Goal: Information Seeking & Learning: Understand process/instructions

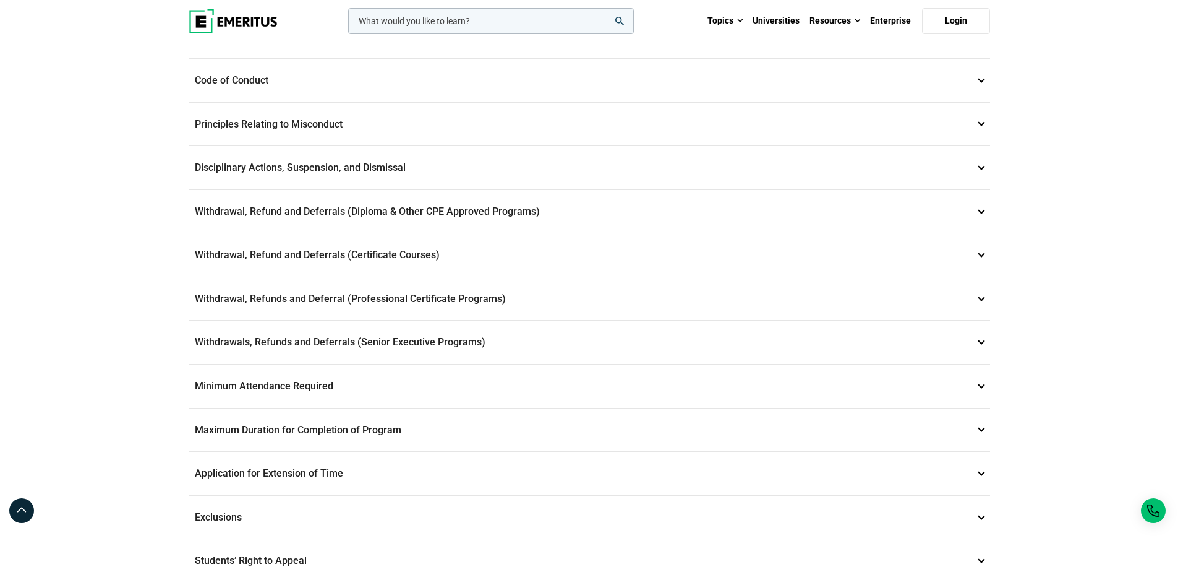
scroll to position [373, 0]
click at [435, 242] on p "Withdrawal, Refund and Deferrals (Certificate Courses) 7" at bounding box center [590, 252] width 802 height 43
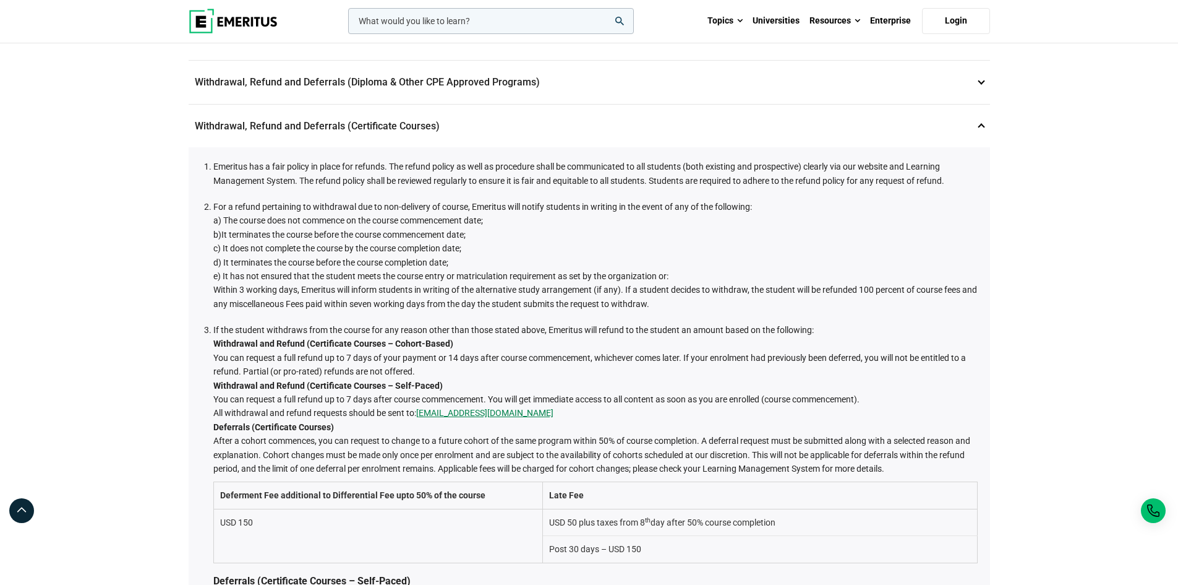
scroll to position [330, 0]
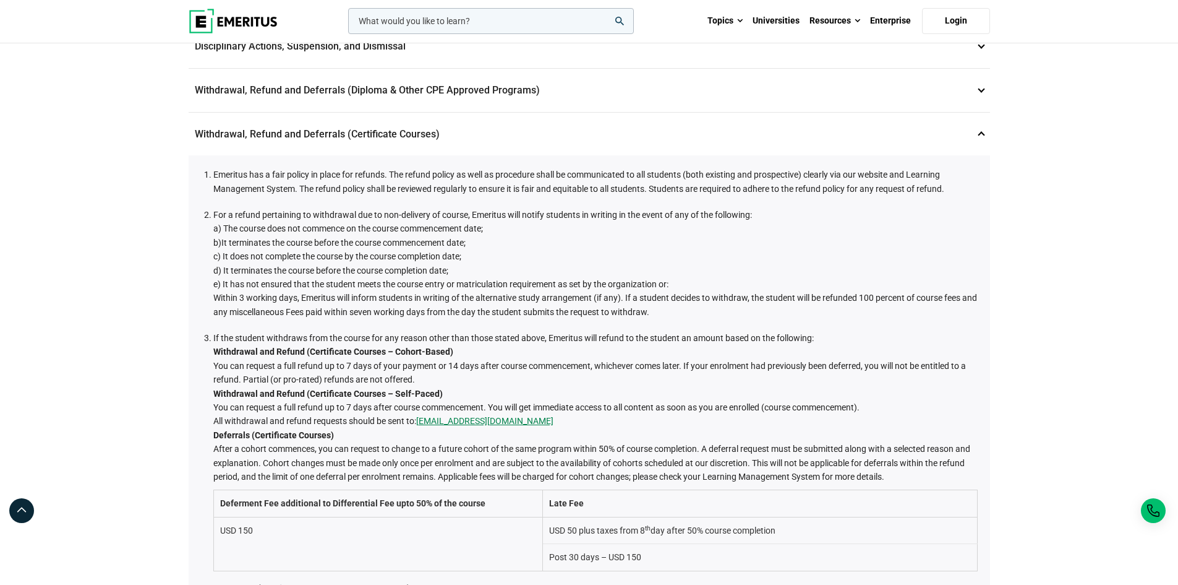
click at [496, 134] on p "Withdrawal, Refund and Deferrals (Certificate Courses) 7" at bounding box center [590, 134] width 802 height 43
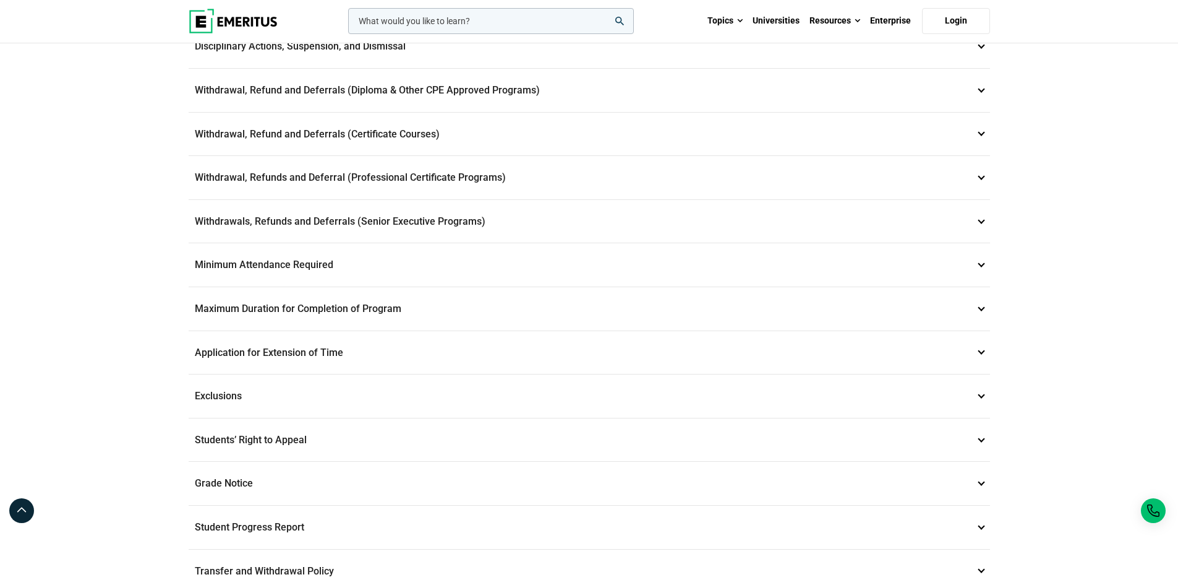
click at [418, 221] on p "Withdrawals, Refunds and Deferrals (Senior Executive Programs) 9" at bounding box center [590, 221] width 802 height 43
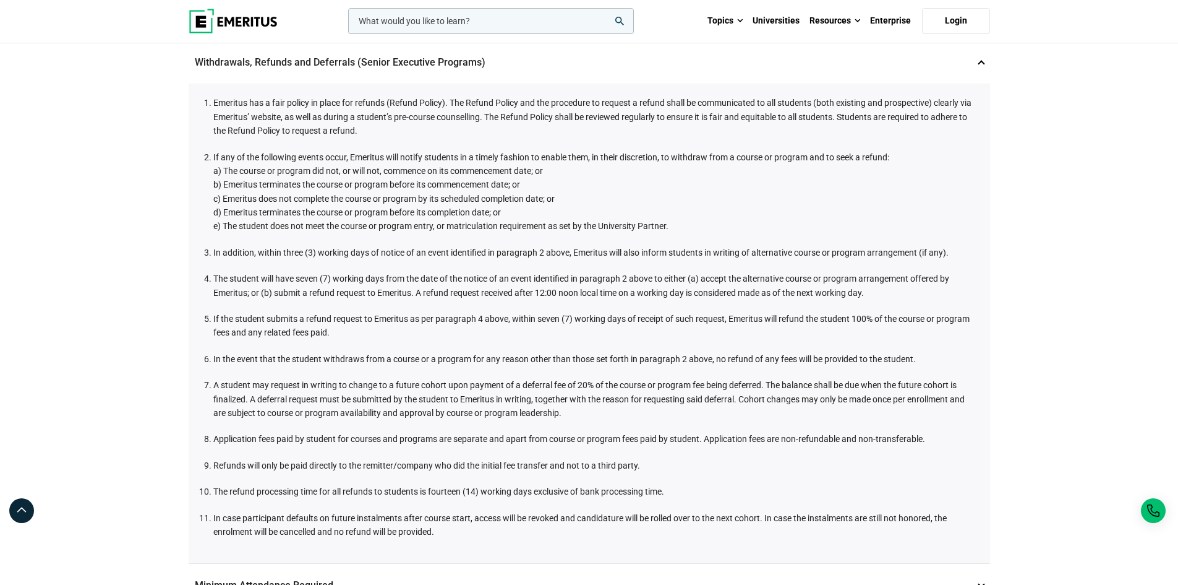
scroll to position [487, 0]
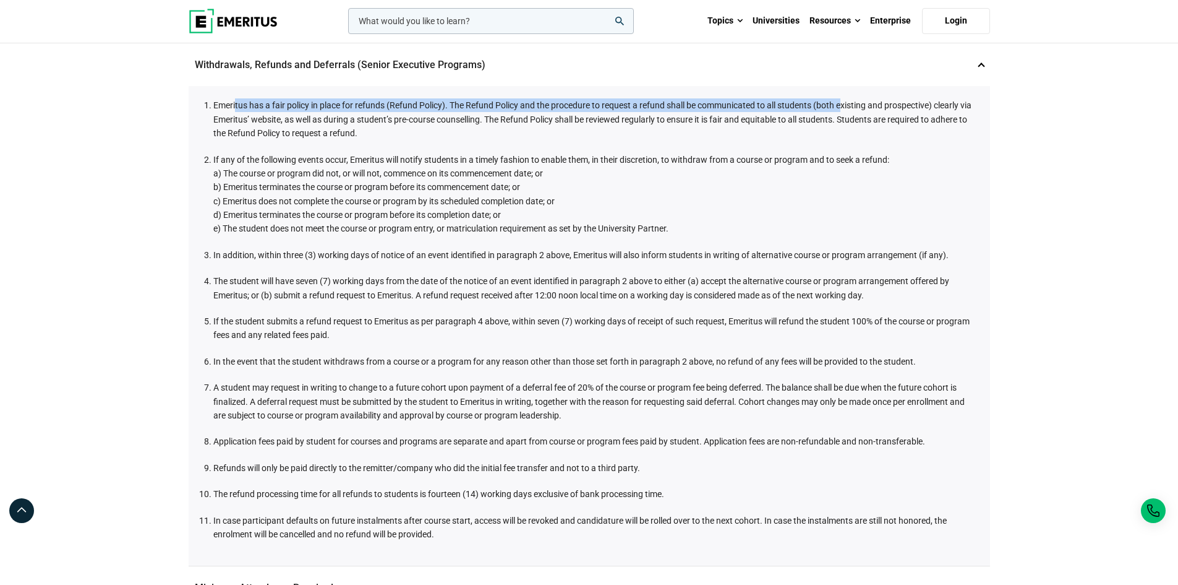
drag, startPoint x: 235, startPoint y: 97, endPoint x: 880, endPoint y: 100, distance: 644.6
click at [873, 100] on div "Emeritus has a fair policy in place for refunds (Refund Policy). The Refund Pol…" at bounding box center [590, 325] width 802 height 479
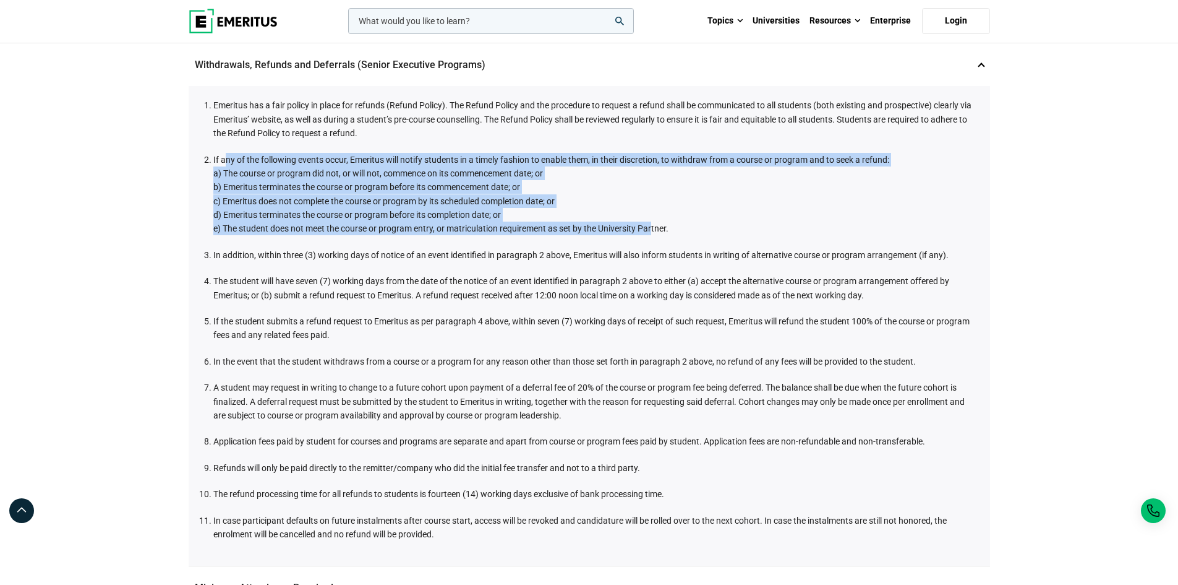
drag, startPoint x: 231, startPoint y: 163, endPoint x: 644, endPoint y: 228, distance: 418.4
click at [654, 225] on li "If any of the following events occur, Emeritus will notify students in a timely…" at bounding box center [595, 194] width 765 height 83
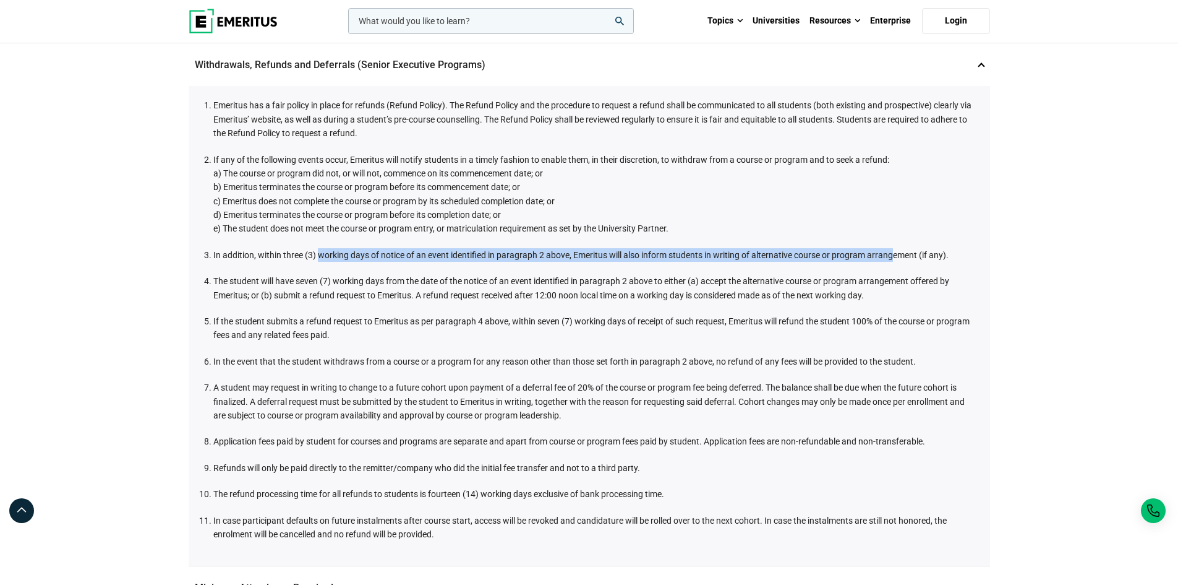
drag, startPoint x: 317, startPoint y: 248, endPoint x: 895, endPoint y: 252, distance: 577.8
click at [895, 252] on li "In addition, within three (3) working days of notice of an event identified in …" at bounding box center [595, 255] width 765 height 14
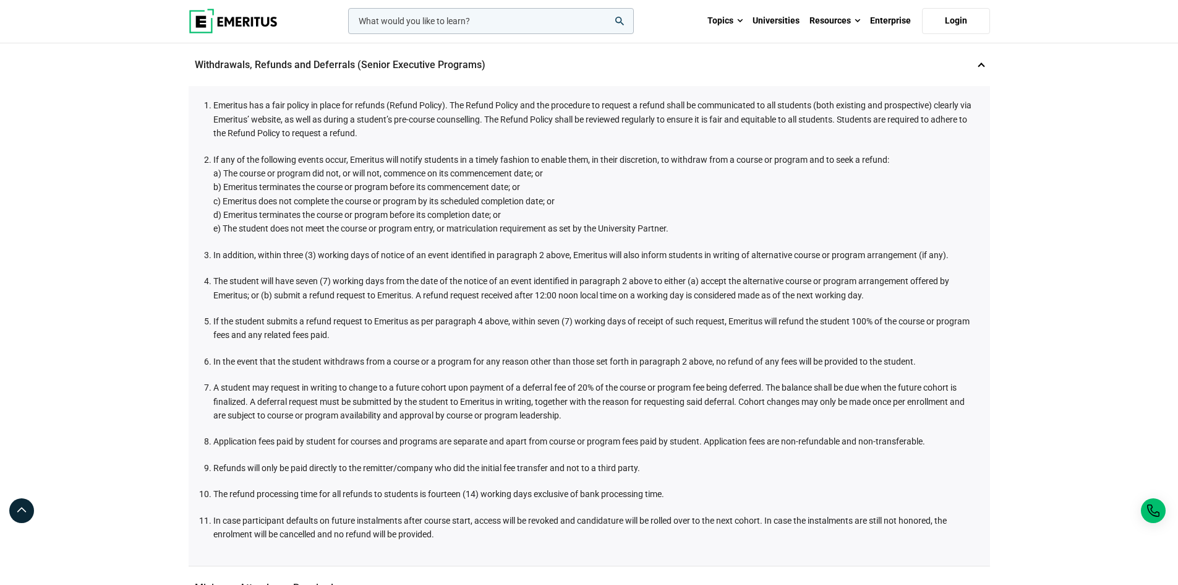
click at [372, 275] on li "The student will have seven (7) working days from the date of the notice of an …" at bounding box center [595, 288] width 765 height 28
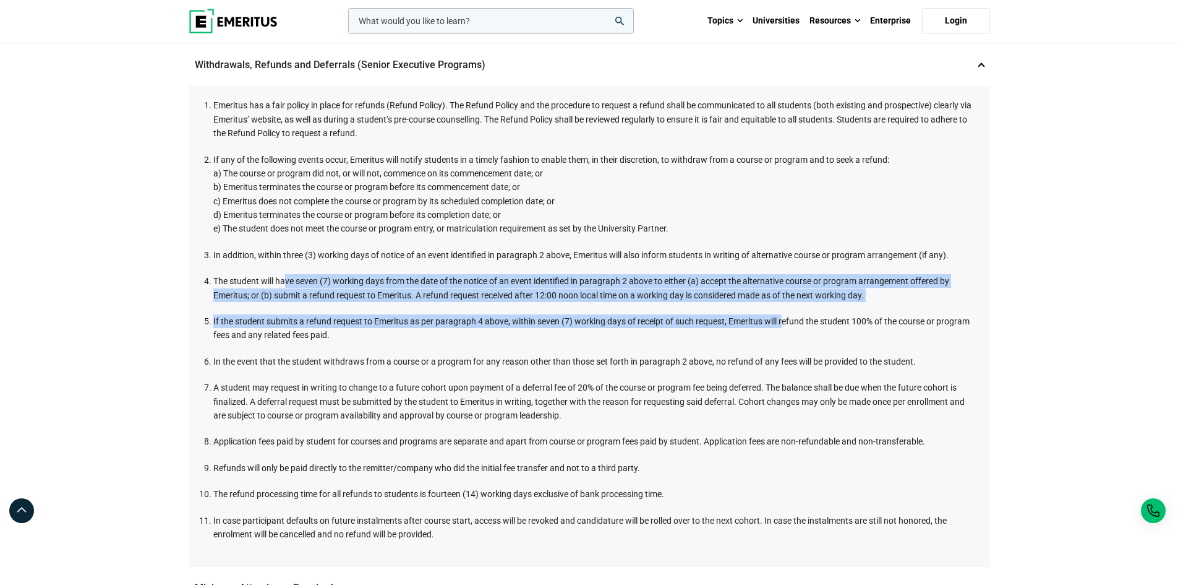
drag, startPoint x: 287, startPoint y: 277, endPoint x: 781, endPoint y: 304, distance: 494.4
click at [782, 304] on ol "Emeritus has a fair policy in place for refunds (Refund Policy). The Refund Pol…" at bounding box center [592, 319] width 771 height 442
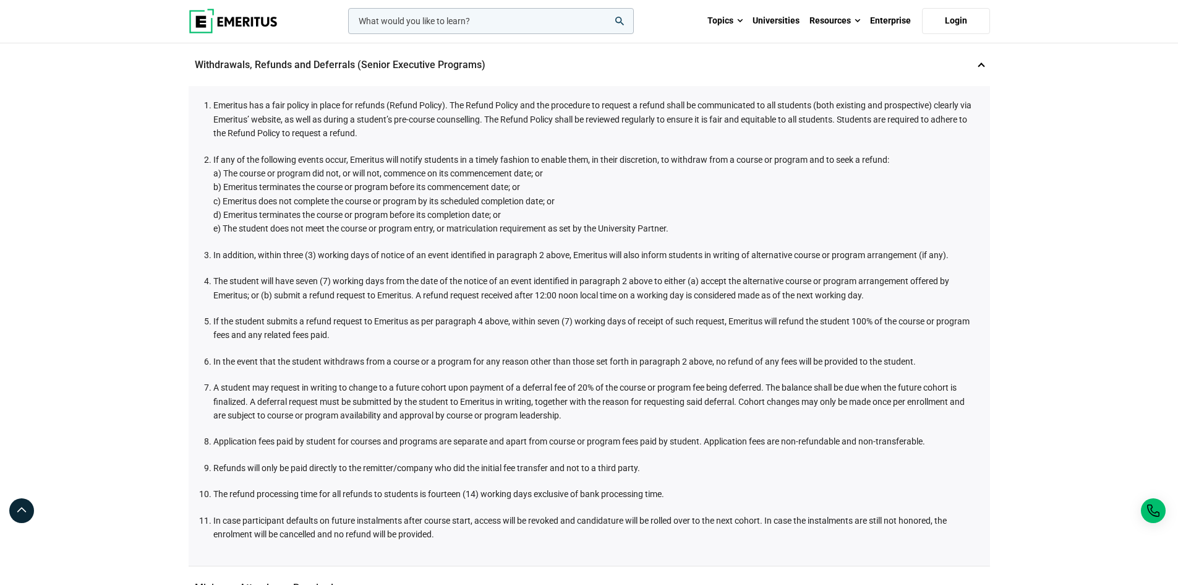
click at [473, 337] on li "If the student submits a refund request to Emeritus as per paragraph 4 above, w…" at bounding box center [595, 328] width 765 height 28
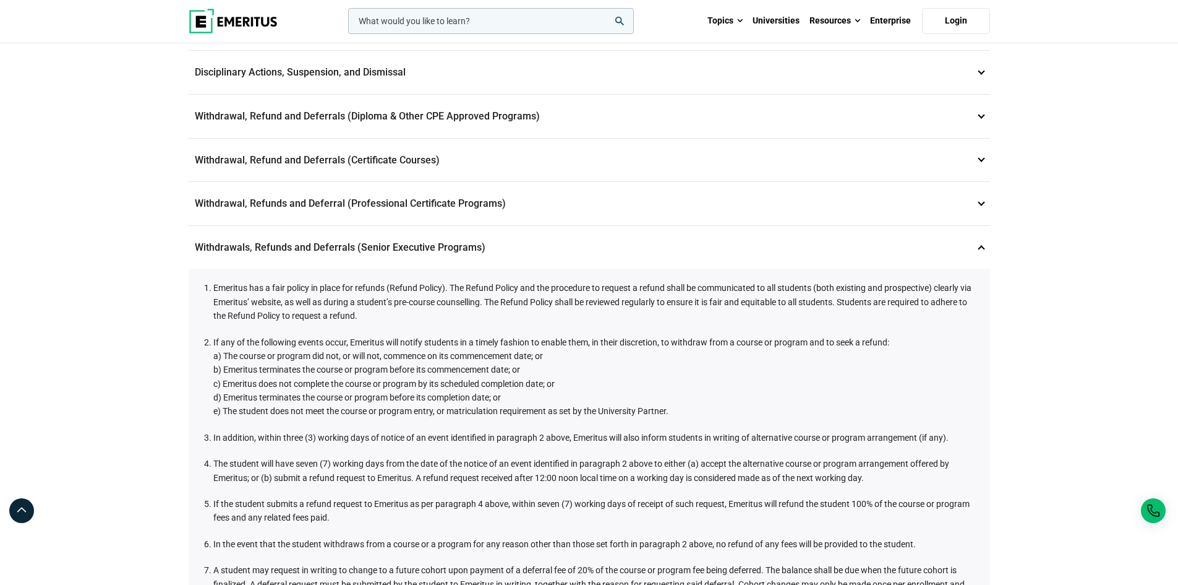
scroll to position [286, 0]
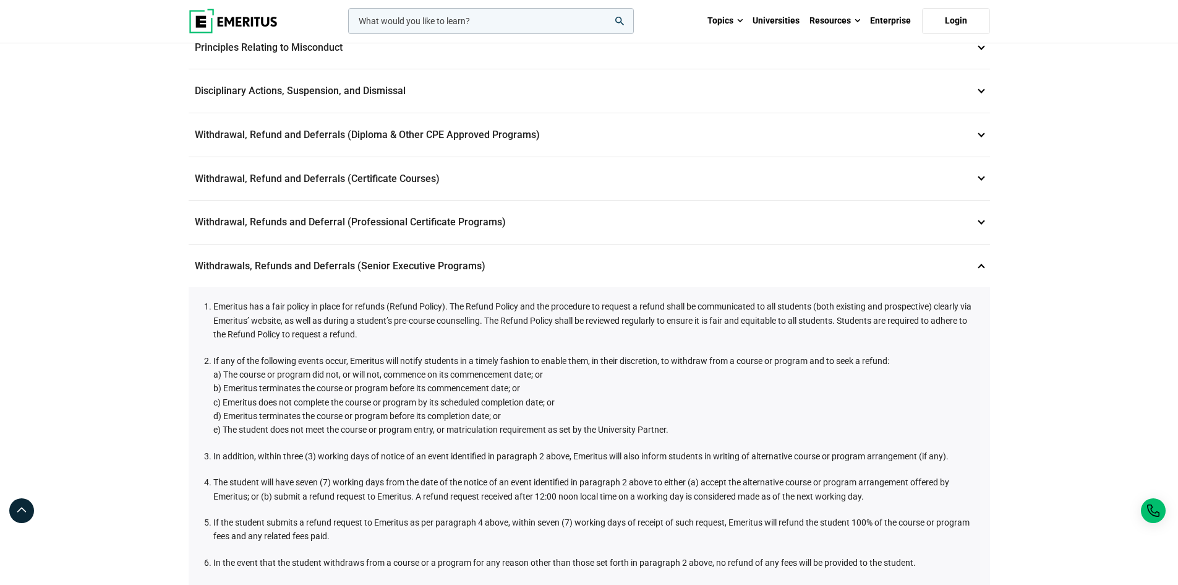
click at [432, 181] on p "Withdrawal, Refund and Deferrals (Certificate Courses) 7" at bounding box center [590, 178] width 802 height 43
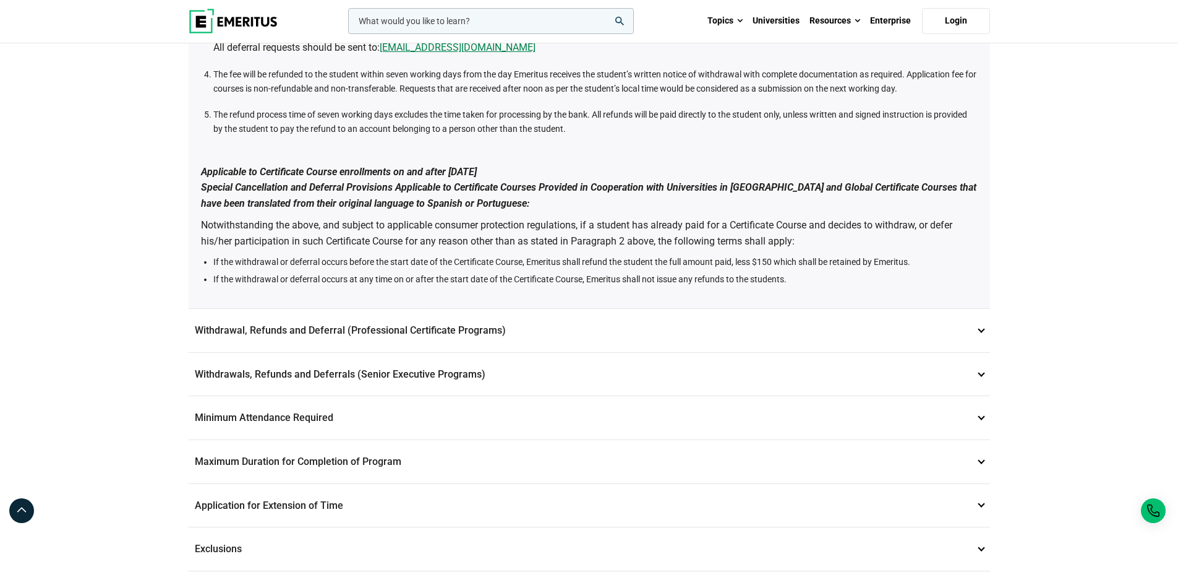
scroll to position [927, 0]
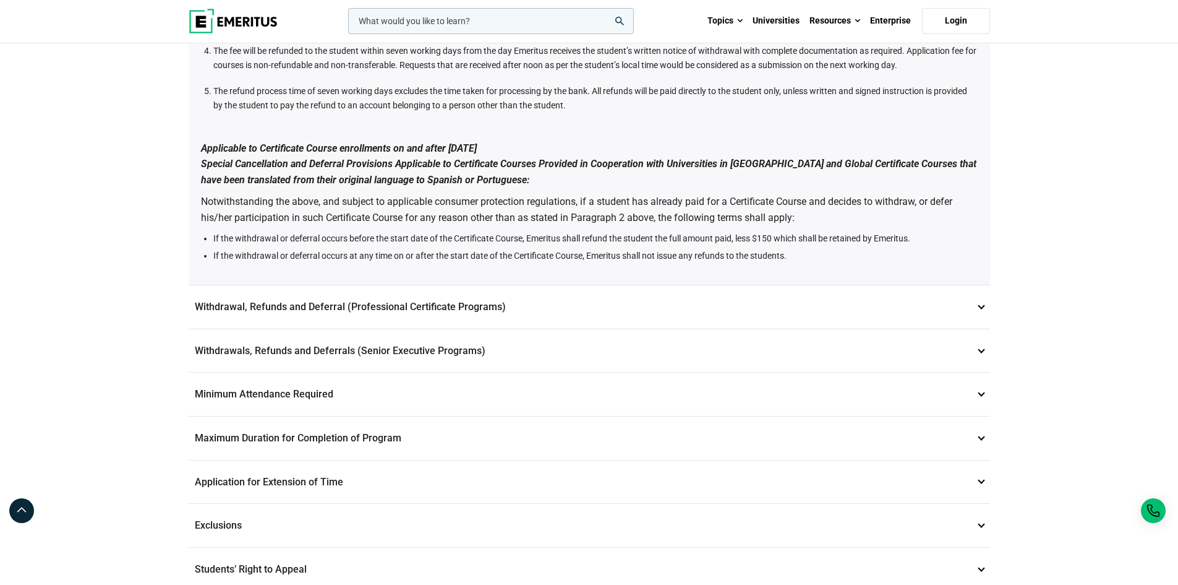
click at [463, 337] on p "Withdrawals, Refunds and Deferrals (Senior Executive Programs) 9" at bounding box center [590, 350] width 802 height 43
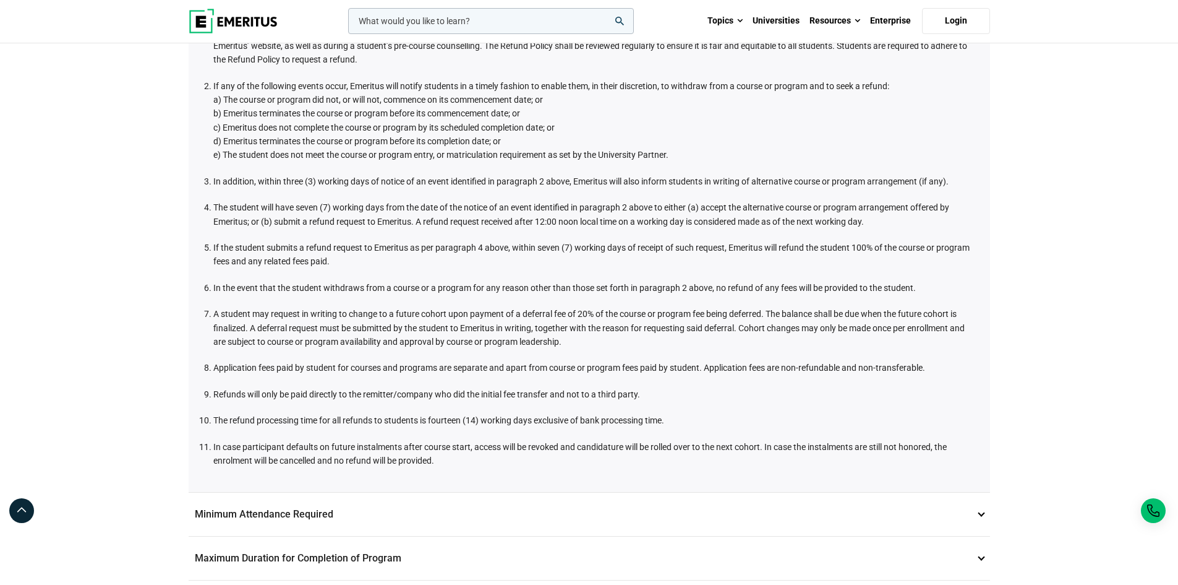
scroll to position [542, 0]
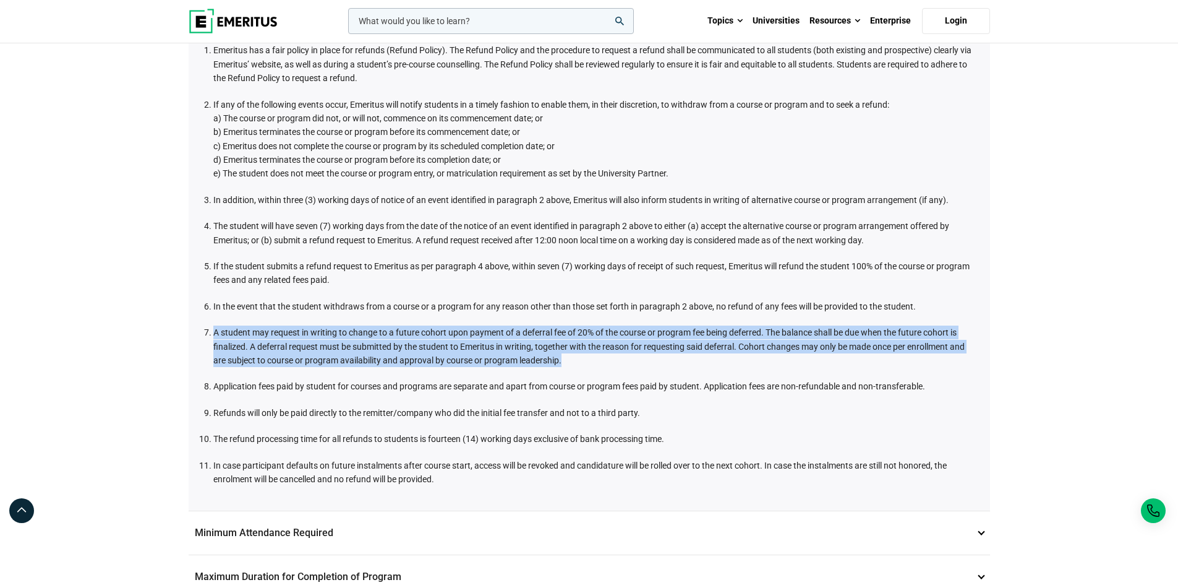
drag, startPoint x: 215, startPoint y: 330, endPoint x: 586, endPoint y: 359, distance: 372.9
click at [586, 359] on li "A student may request in writing to change to a future cohort upon payment of a…" at bounding box center [595, 345] width 765 height 41
copy li "A student may request in writing to change to a future cohort upon payment of a…"
click at [724, 358] on li "A student may request in writing to change to a future cohort upon payment of a…" at bounding box center [595, 345] width 765 height 41
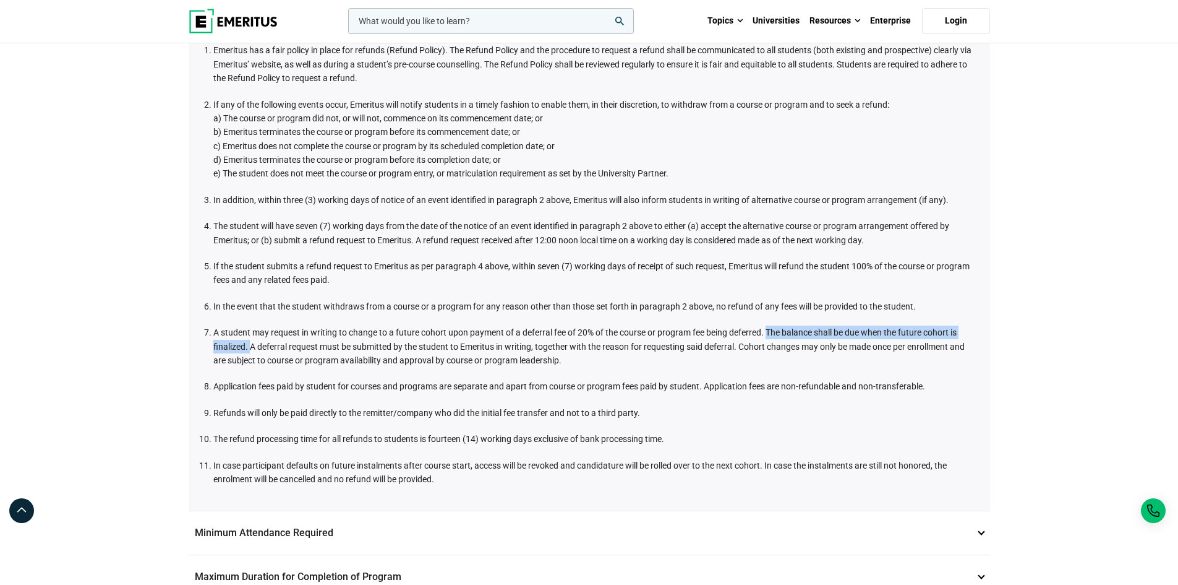
drag, startPoint x: 770, startPoint y: 327, endPoint x: 251, endPoint y: 351, distance: 519.6
click at [251, 351] on li "A student may request in writing to change to a future cohort upon payment of a…" at bounding box center [595, 345] width 765 height 41
copy li "The balance shall be due when the future cohort is finalized."
